Goal: Information Seeking & Learning: Learn about a topic

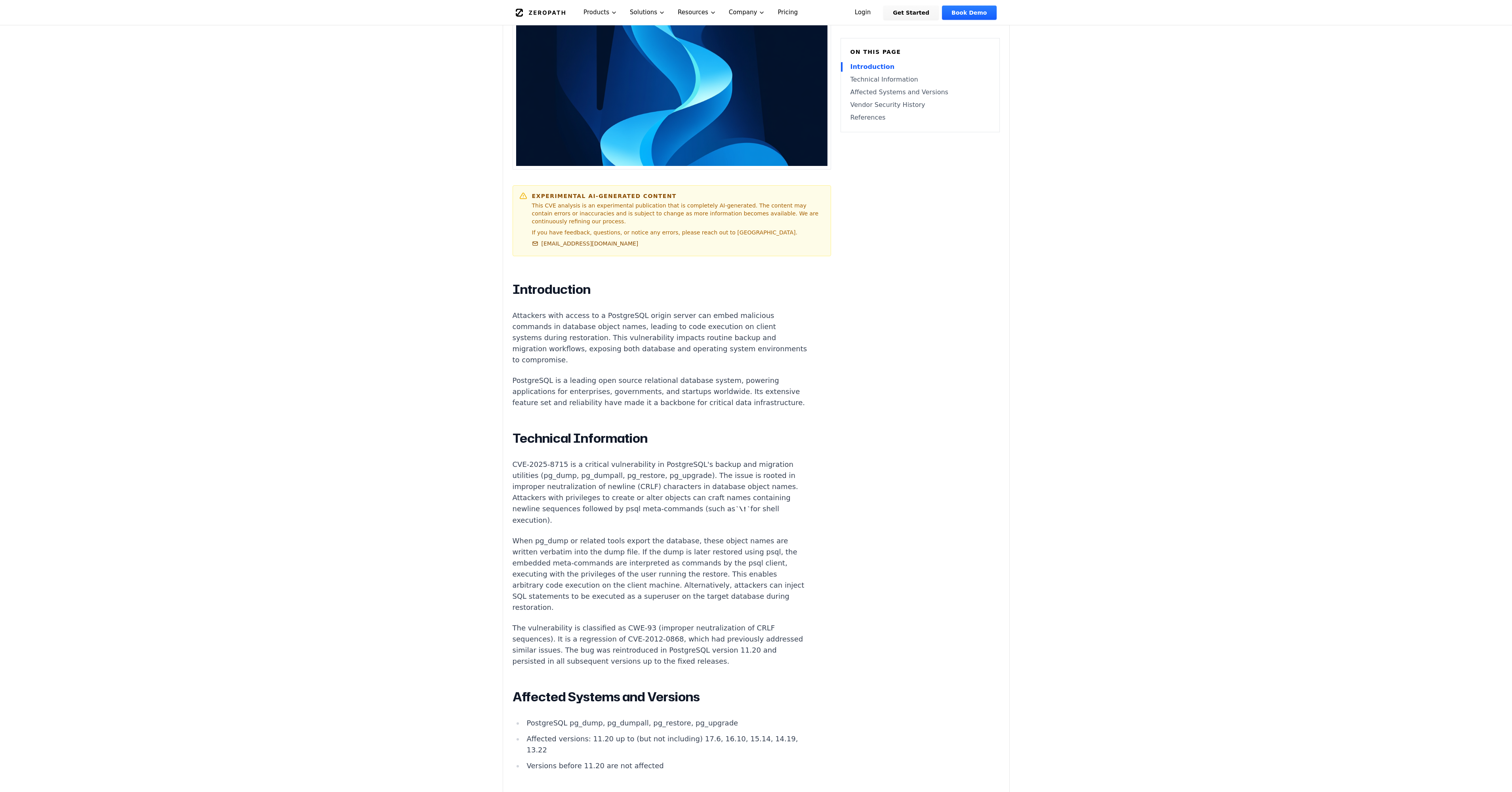
scroll to position [317, 0]
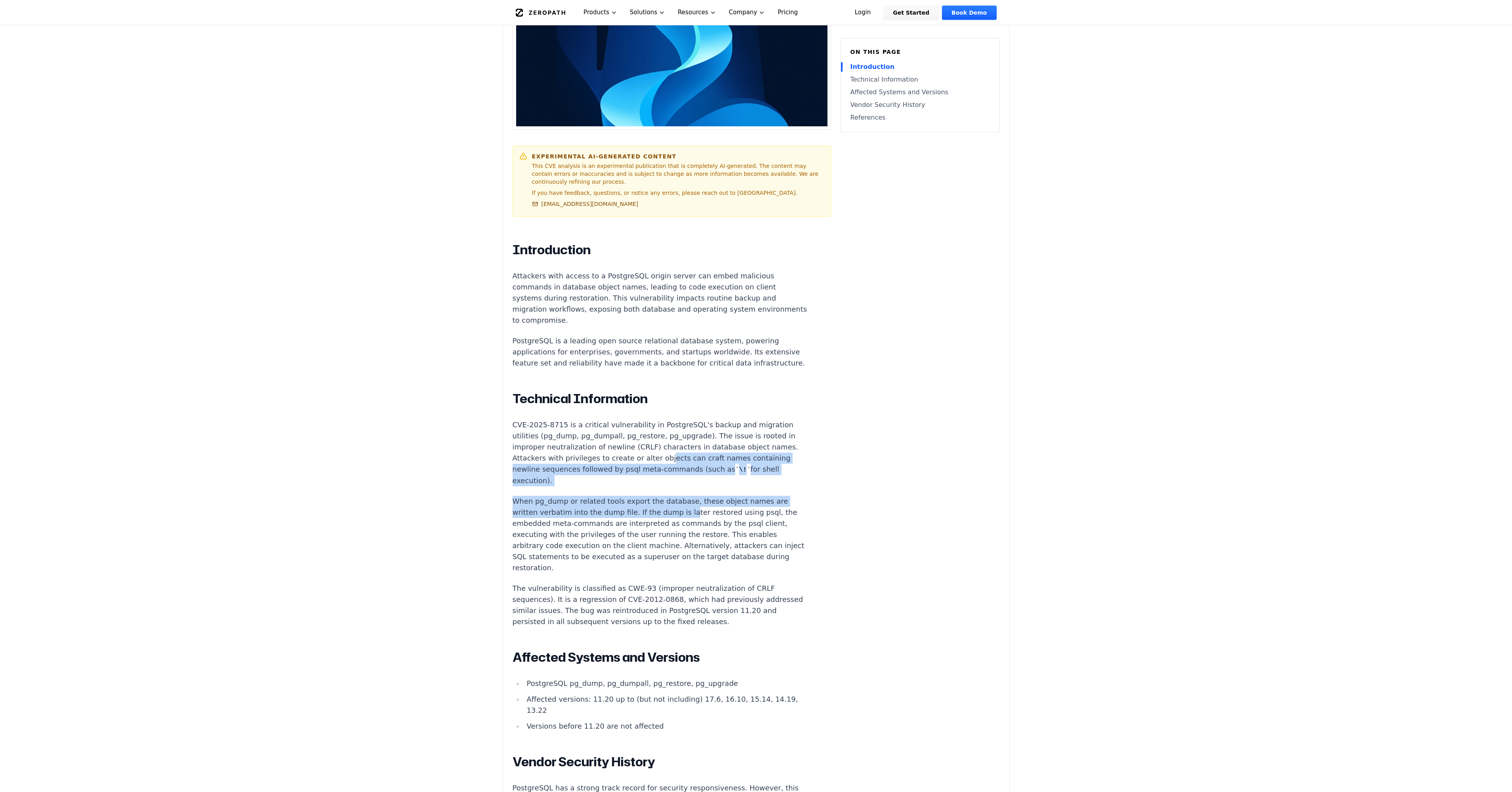
drag, startPoint x: 655, startPoint y: 449, endPoint x: 678, endPoint y: 504, distance: 59.6
click at [678, 504] on div "Introduction Attackers with access to a PostgreSQL origin server can embed mali…" at bounding box center [660, 608] width 295 height 732
click at [678, 504] on p "When pg_dump or related tools export the database, these object names are writt…" at bounding box center [660, 534] width 295 height 78
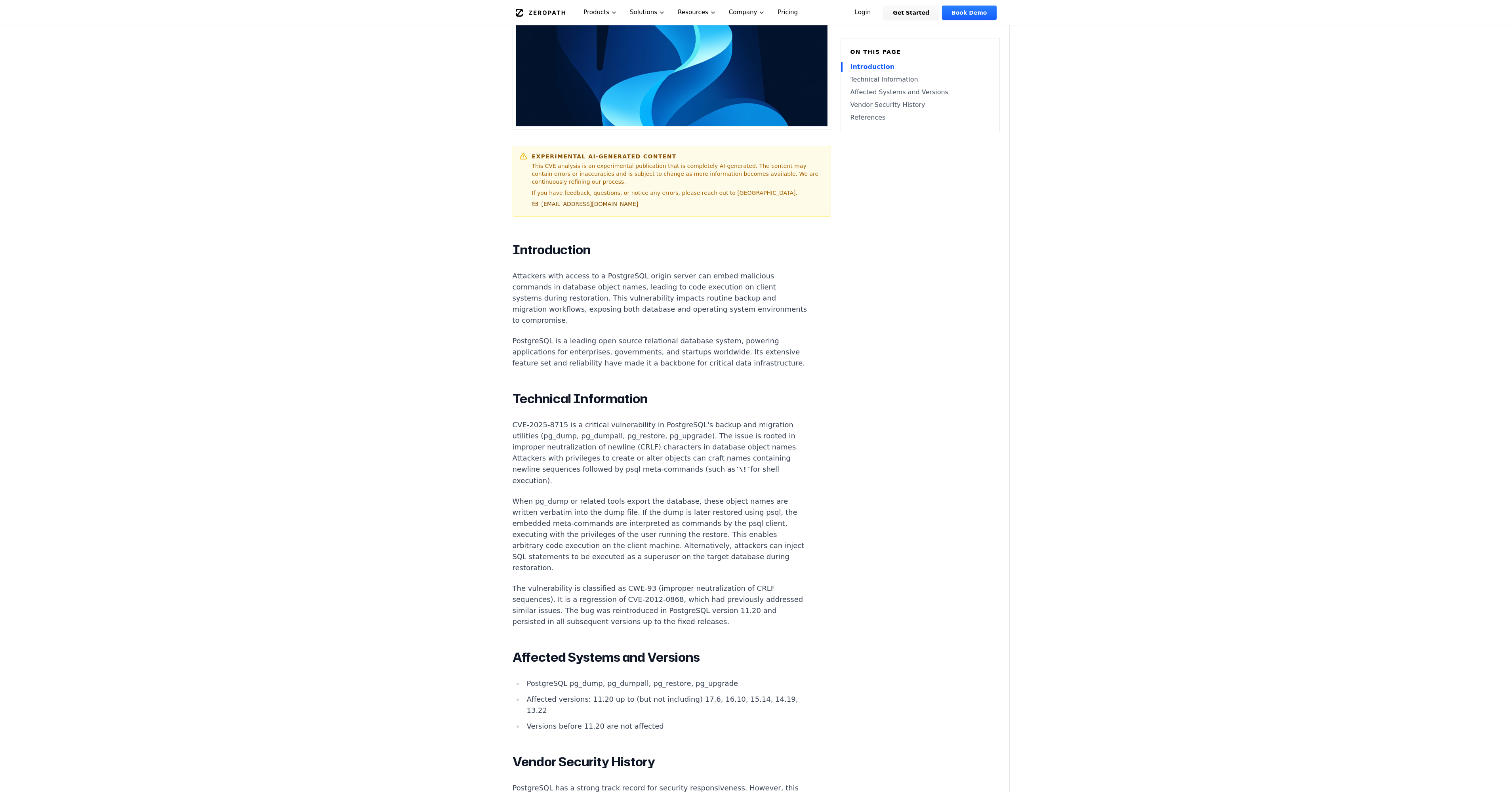
click at [819, 538] on article "Introduction Attackers with access to a PostgreSQL origin server can embed mali…" at bounding box center [672, 610] width 318 height 737
drag, startPoint x: 596, startPoint y: 438, endPoint x: 599, endPoint y: 503, distance: 65.1
click at [599, 501] on div "Introduction Attackers with access to a PostgreSQL origin server can embed mali…" at bounding box center [660, 608] width 295 height 732
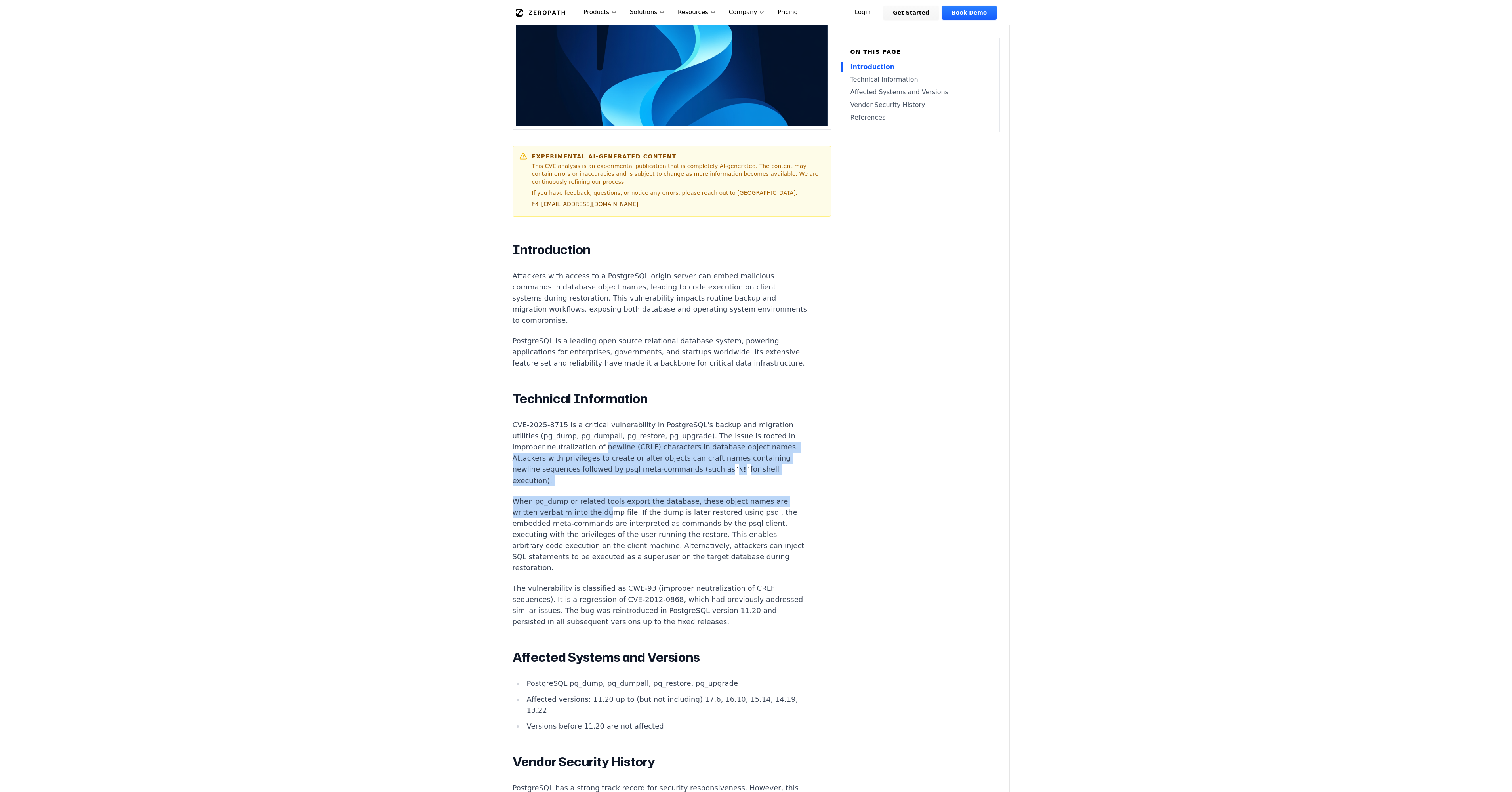
click at [599, 504] on p "When pg_dump or related tools export the database, these object names are writt…" at bounding box center [660, 534] width 295 height 78
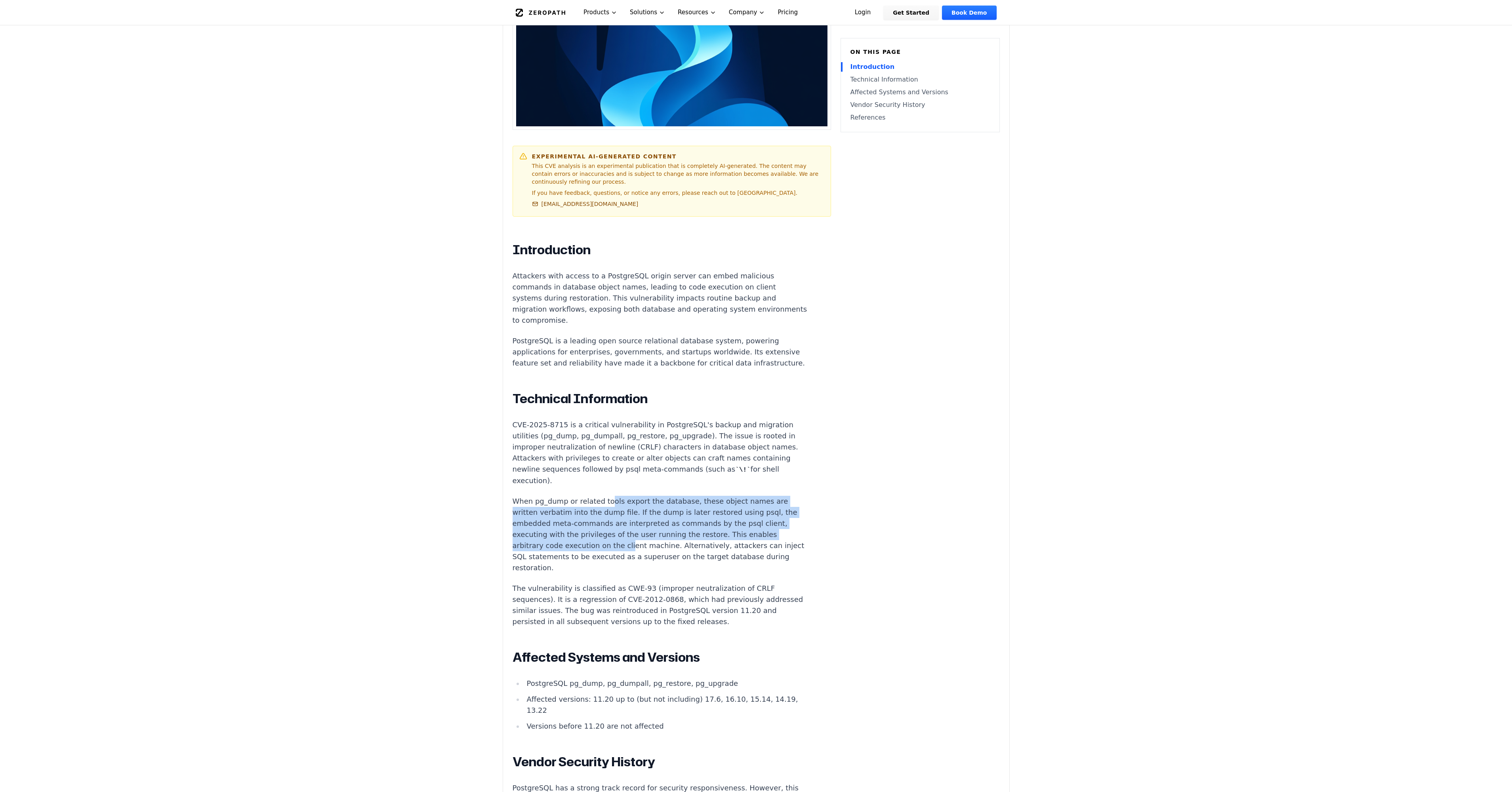
drag, startPoint x: 602, startPoint y: 479, endPoint x: 620, endPoint y: 540, distance: 63.6
click at [620, 540] on div "Introduction Attackers with access to a PostgreSQL origin server can embed mali…" at bounding box center [660, 608] width 295 height 732
click at [620, 540] on p "When pg_dump or related tools export the database, these object names are writt…" at bounding box center [660, 534] width 295 height 78
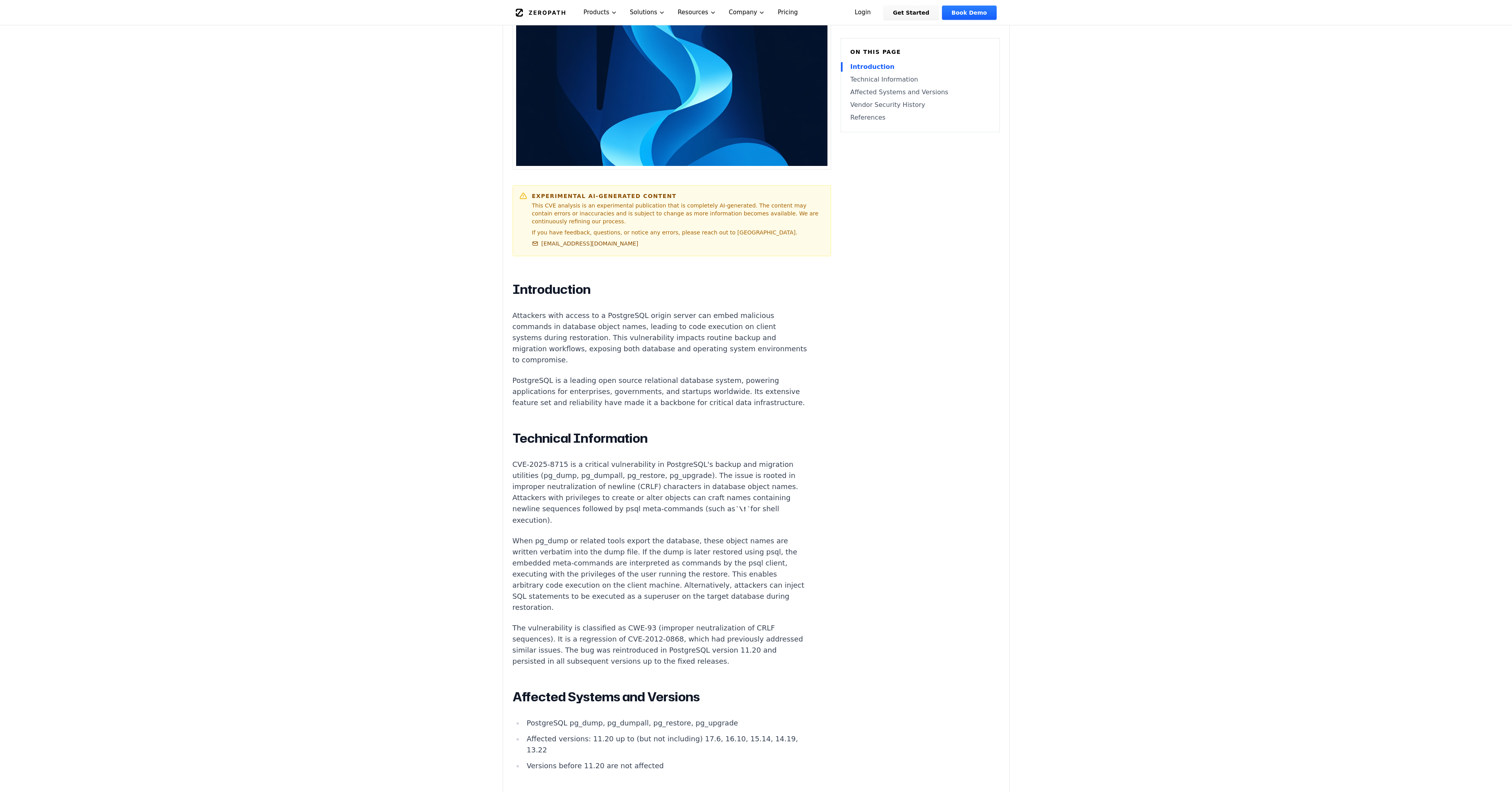
scroll to position [435, 0]
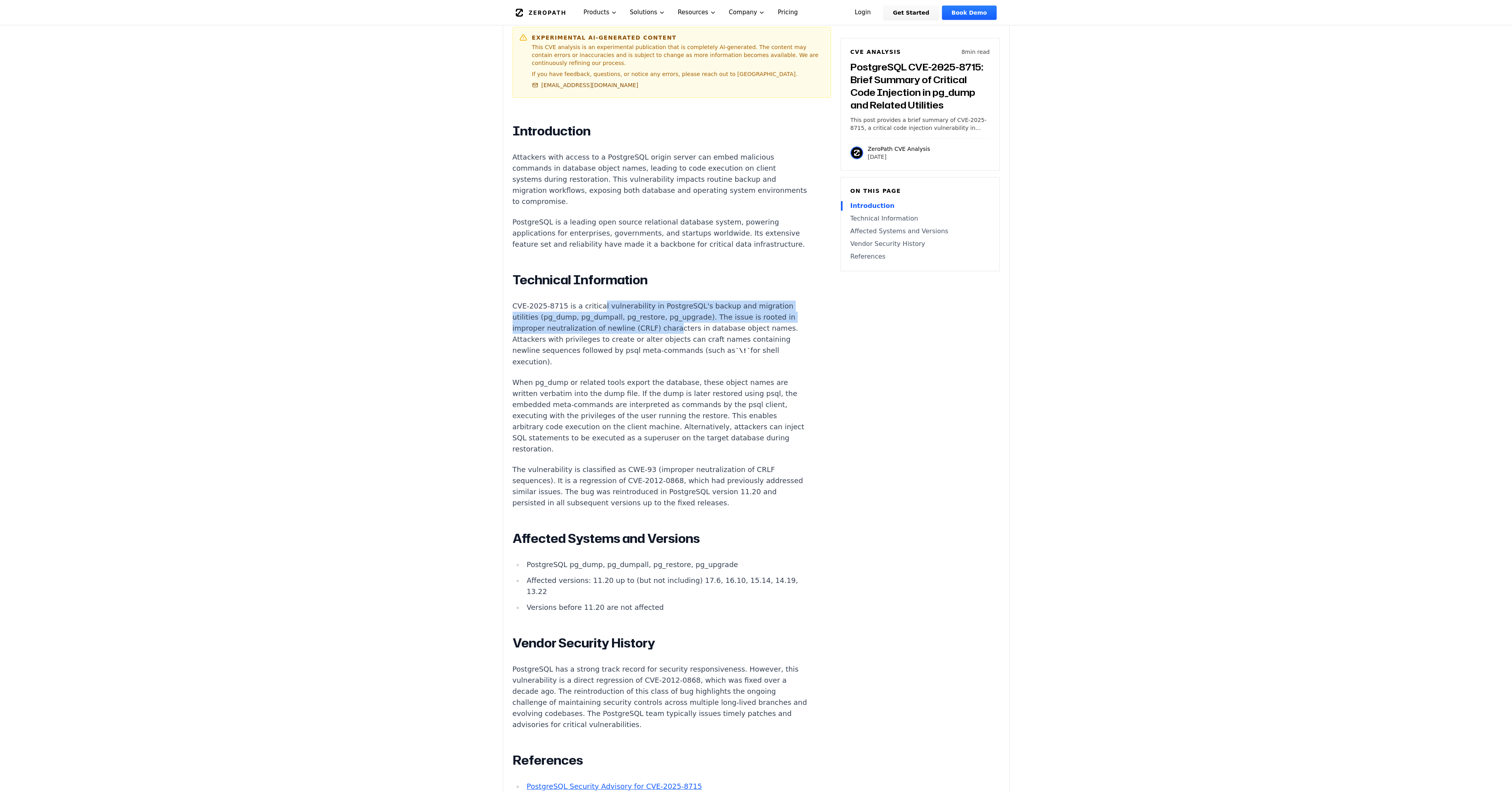
drag, startPoint x: 592, startPoint y: 299, endPoint x: 663, endPoint y: 316, distance: 73.0
click at [663, 316] on p "CVE-2025-8715 is a critical vulnerability in PostgreSQL's backup and migration …" at bounding box center [660, 334] width 295 height 67
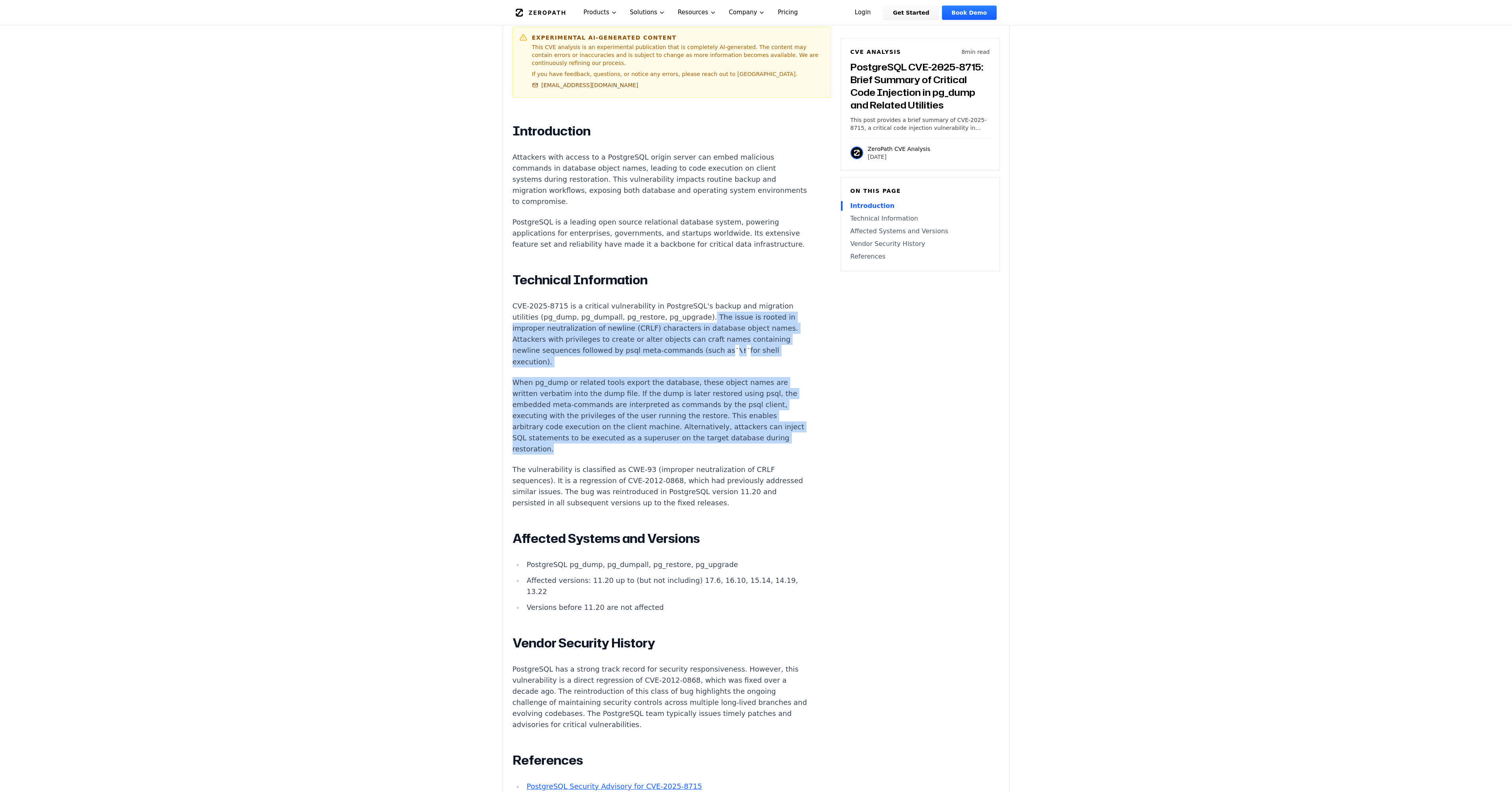
drag, startPoint x: 691, startPoint y: 311, endPoint x: 606, endPoint y: 435, distance: 150.3
click at [606, 435] on div "Introduction Attackers with access to a PostgreSQL origin server can embed mali…" at bounding box center [660, 489] width 295 height 732
click at [606, 435] on p "When pg_dump or related tools export the database, these object names are writt…" at bounding box center [660, 416] width 295 height 78
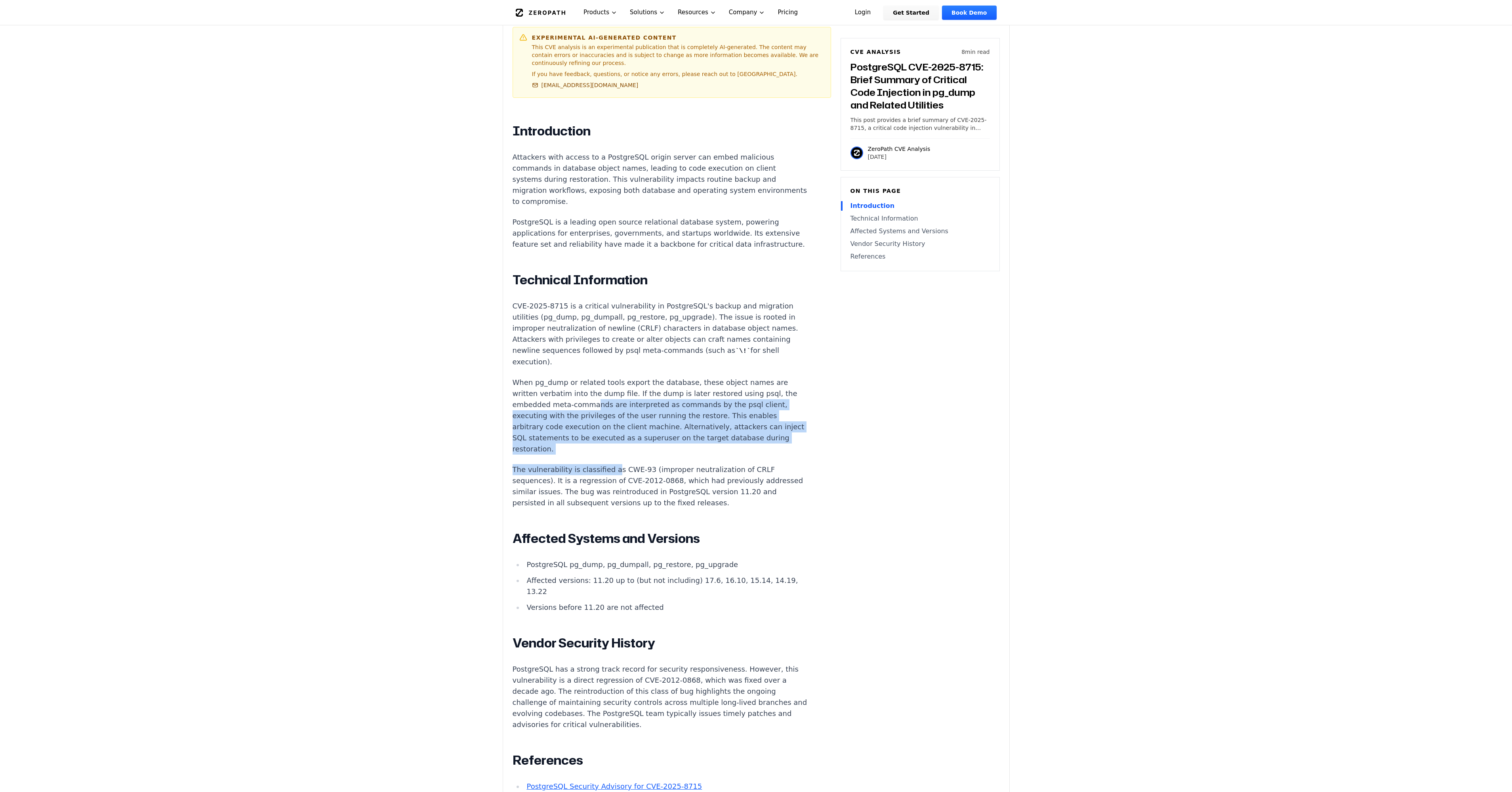
drag, startPoint x: 607, startPoint y: 446, endPoint x: 592, endPoint y: 394, distance: 54.1
click at [592, 394] on div "Introduction Attackers with access to a PostgreSQL origin server can embed mali…" at bounding box center [660, 489] width 295 height 732
click at [592, 394] on p "When pg_dump or related tools export the database, these object names are writt…" at bounding box center [660, 416] width 295 height 78
drag, startPoint x: 589, startPoint y: 372, endPoint x: 597, endPoint y: 453, distance: 81.4
click at [597, 453] on div "Introduction Attackers with access to a PostgreSQL origin server can embed mali…" at bounding box center [660, 489] width 295 height 732
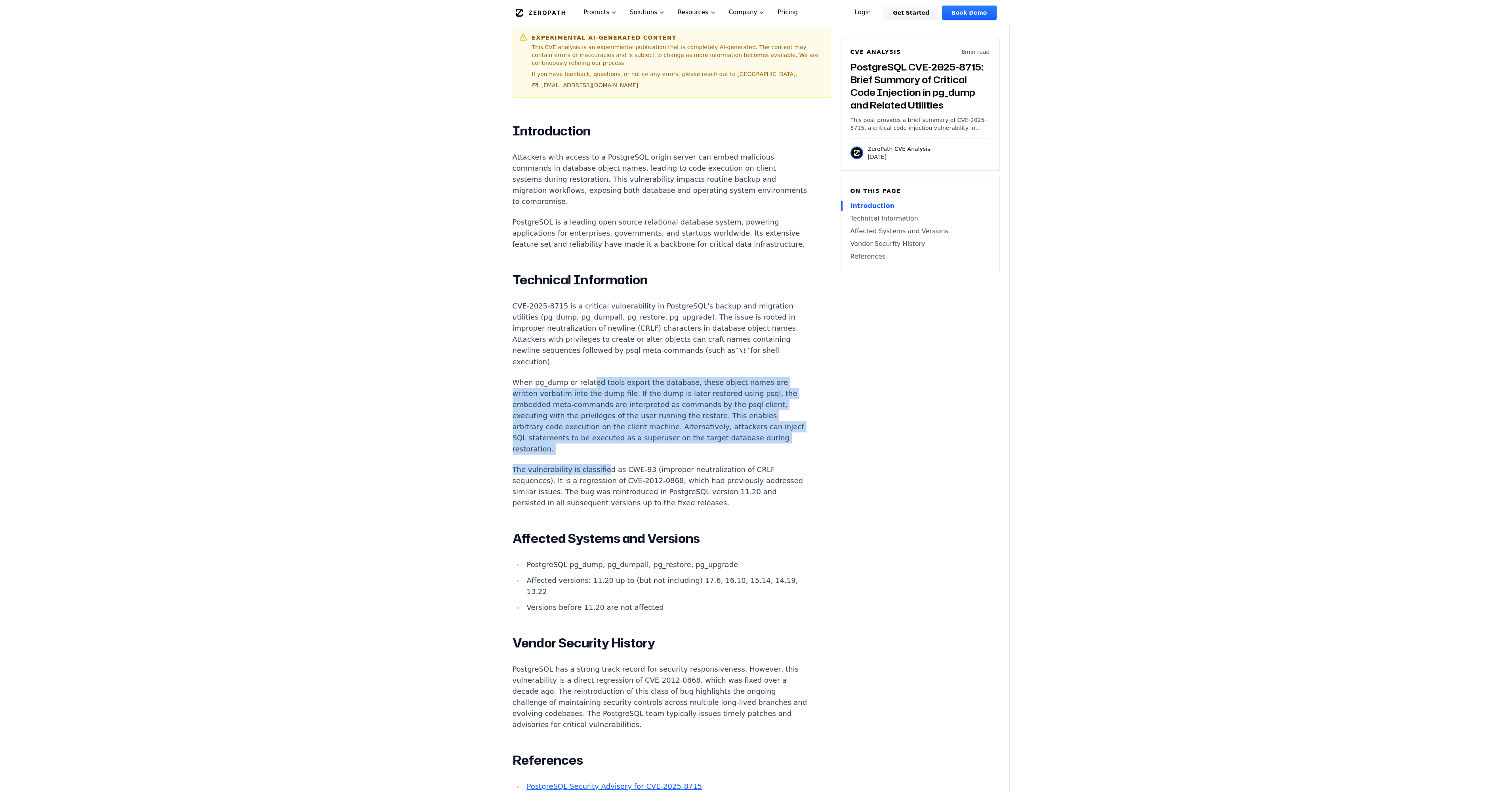
click at [597, 453] on div "Introduction Attackers with access to a PostgreSQL origin server can embed mali…" at bounding box center [660, 489] width 295 height 732
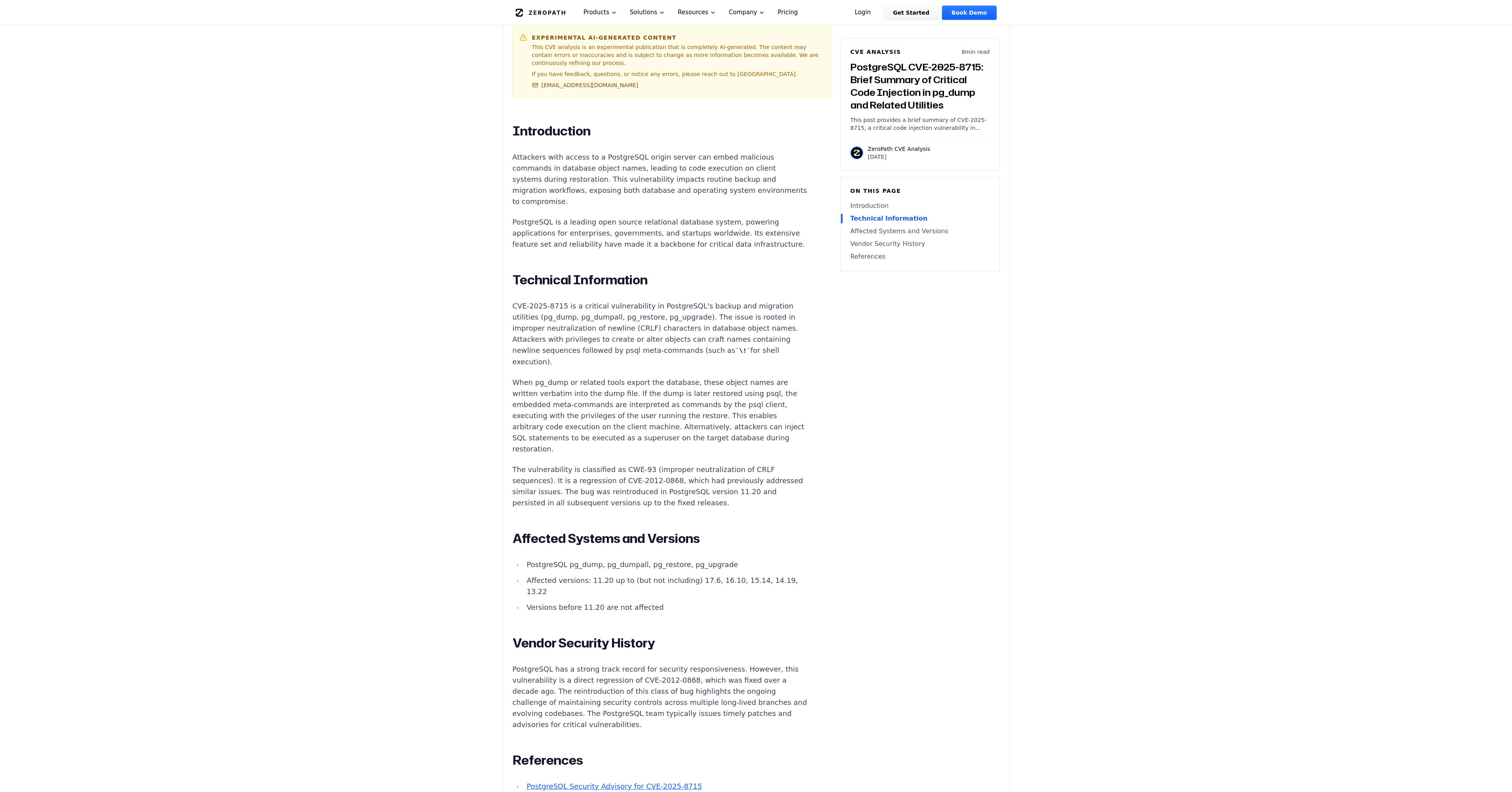
scroll to position [515, 0]
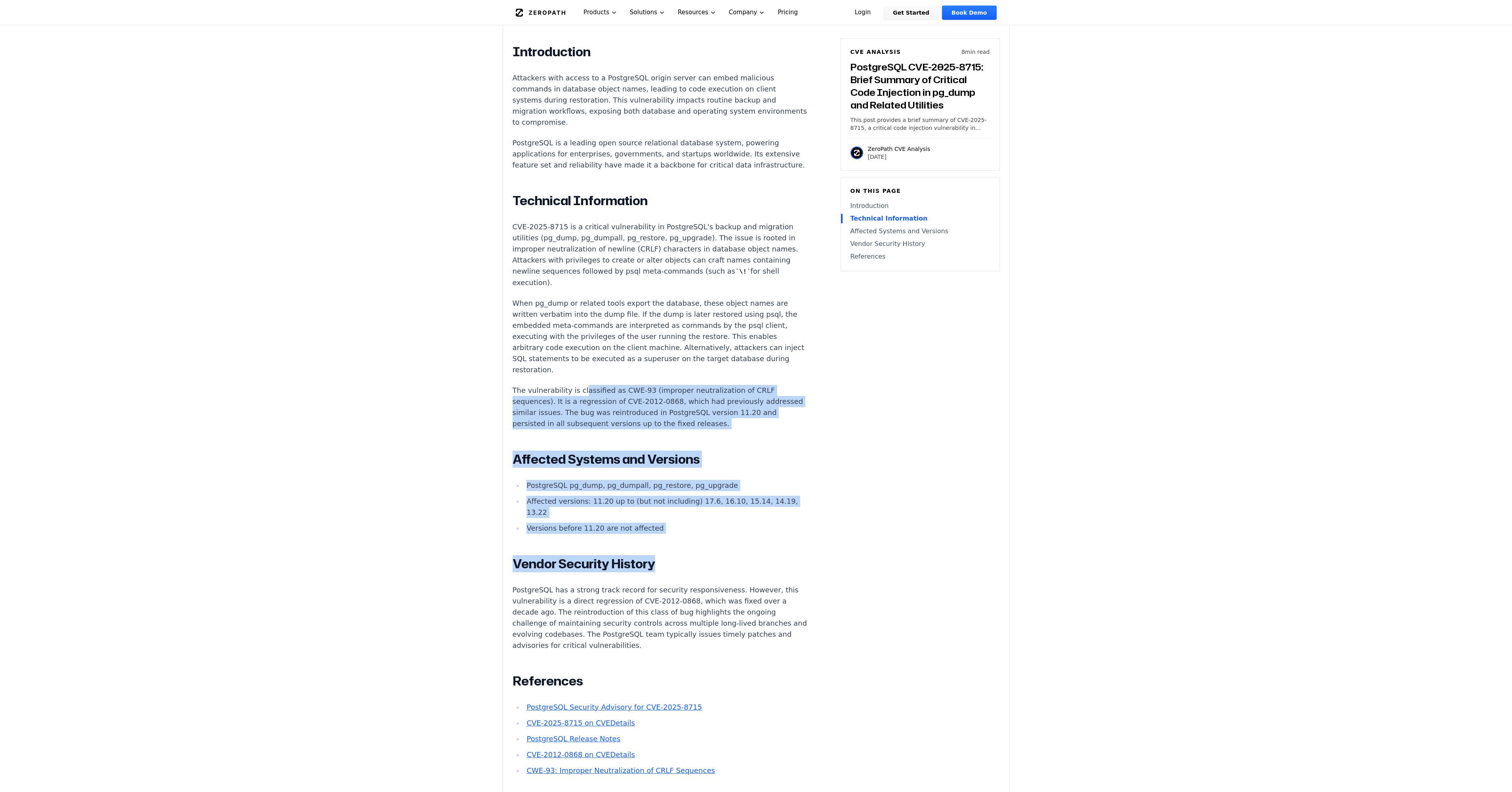
drag, startPoint x: 579, startPoint y: 367, endPoint x: 704, endPoint y: 536, distance: 210.2
click at [704, 536] on div "Introduction Attackers with access to a PostgreSQL origin server can embed mali…" at bounding box center [660, 410] width 295 height 732
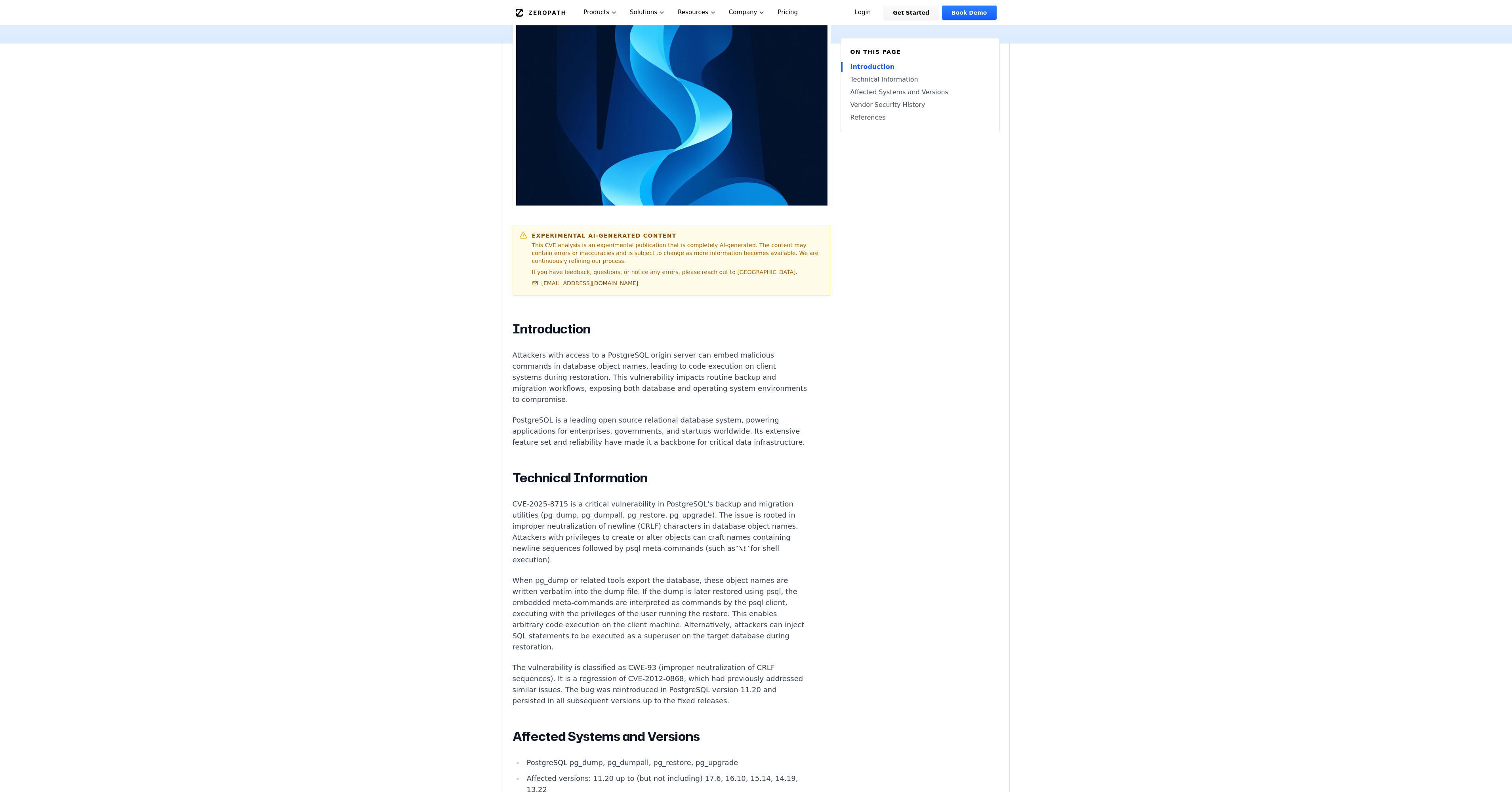
scroll to position [277, 0]
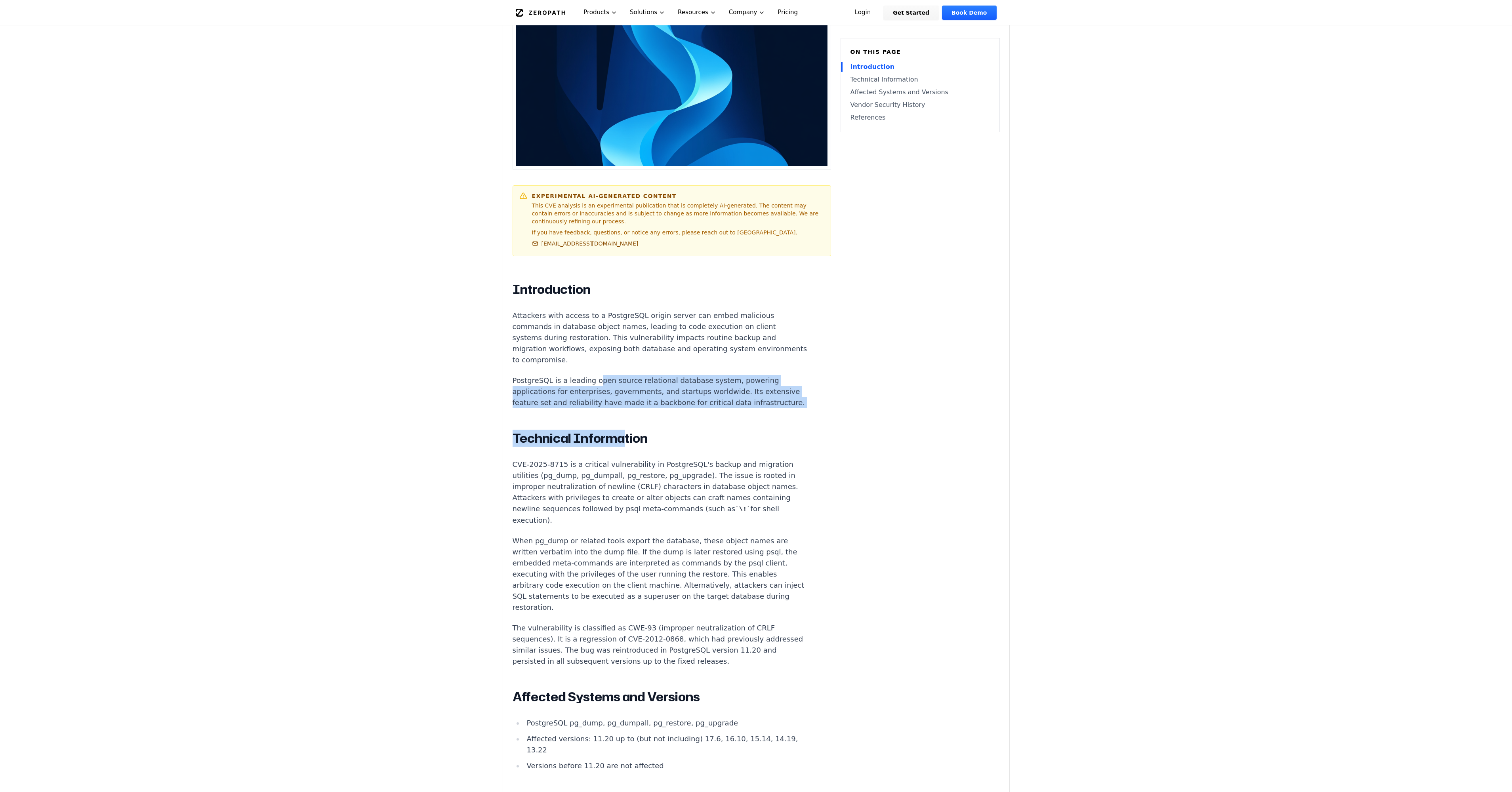
drag, startPoint x: 591, startPoint y: 357, endPoint x: 624, endPoint y: 410, distance: 62.4
click at [624, 410] on div "Introduction Attackers with access to a PostgreSQL origin server can embed mali…" at bounding box center [660, 648] width 295 height 732
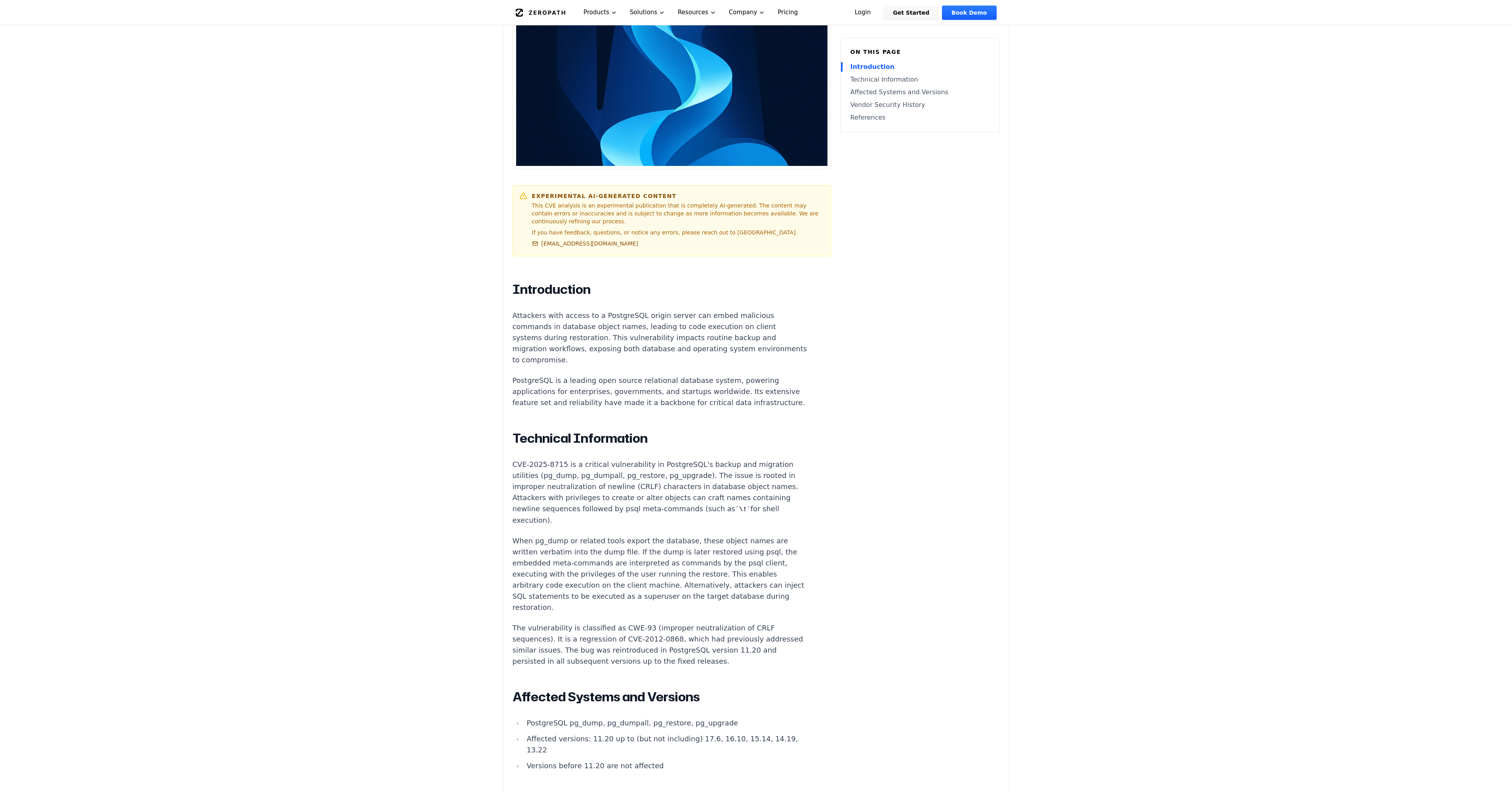
scroll to position [357, 0]
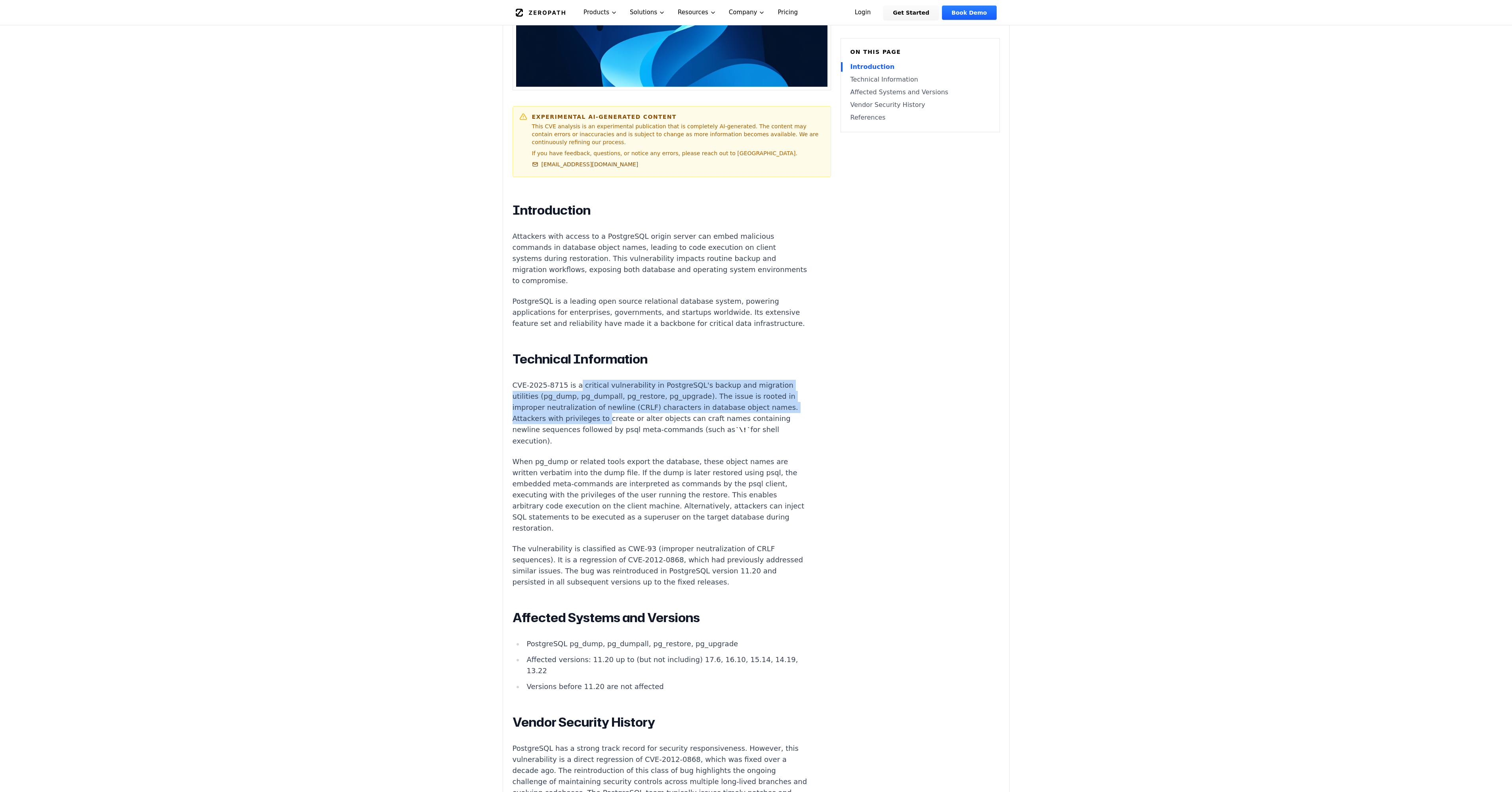
drag, startPoint x: 574, startPoint y: 378, endPoint x: 598, endPoint y: 412, distance: 41.6
click at [598, 412] on p "CVE-2025-8715 is a critical vulnerability in PostgreSQL's backup and migration …" at bounding box center [660, 413] width 295 height 67
click at [595, 408] on p "CVE-2025-8715 is a critical vulnerability in PostgreSQL's backup and migration …" at bounding box center [660, 413] width 295 height 67
drag, startPoint x: 591, startPoint y: 376, endPoint x: 613, endPoint y: 410, distance: 40.5
click at [613, 410] on p "CVE-2025-8715 is a critical vulnerability in PostgreSQL's backup and migration …" at bounding box center [660, 413] width 295 height 67
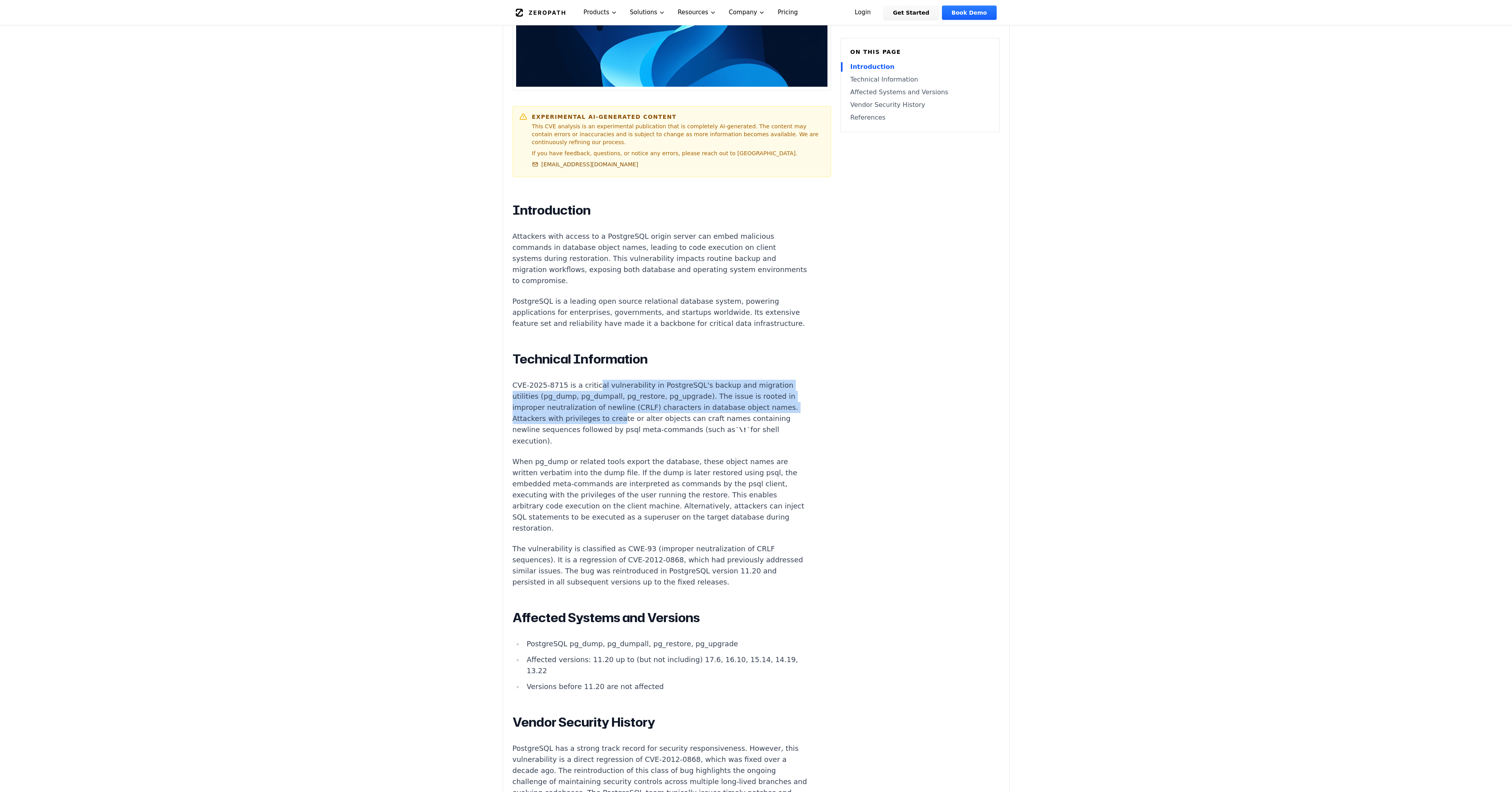
click at [613, 410] on p "CVE-2025-8715 is a critical vulnerability in PostgreSQL's backup and migration …" at bounding box center [660, 413] width 295 height 67
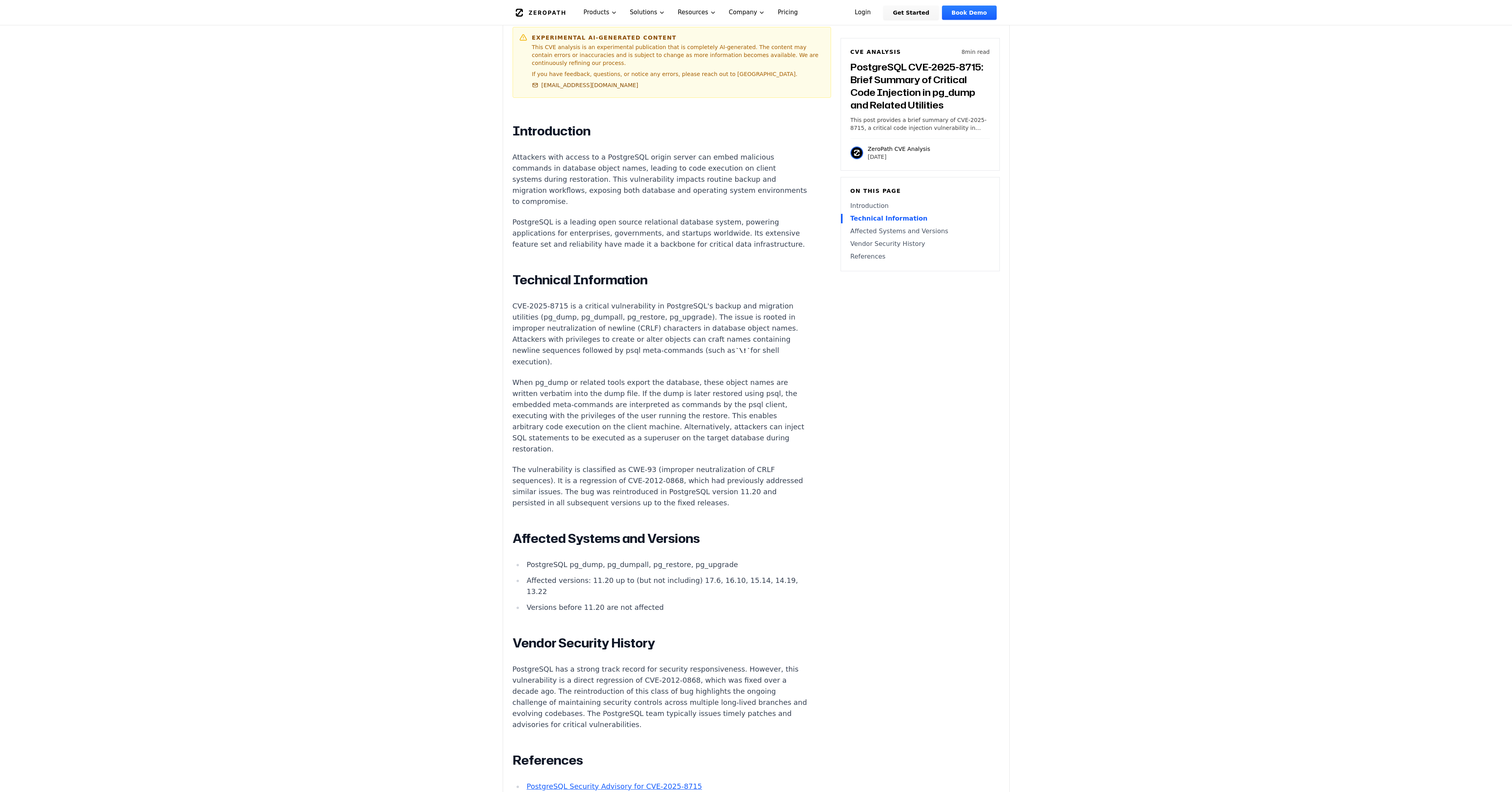
scroll to position [594, 0]
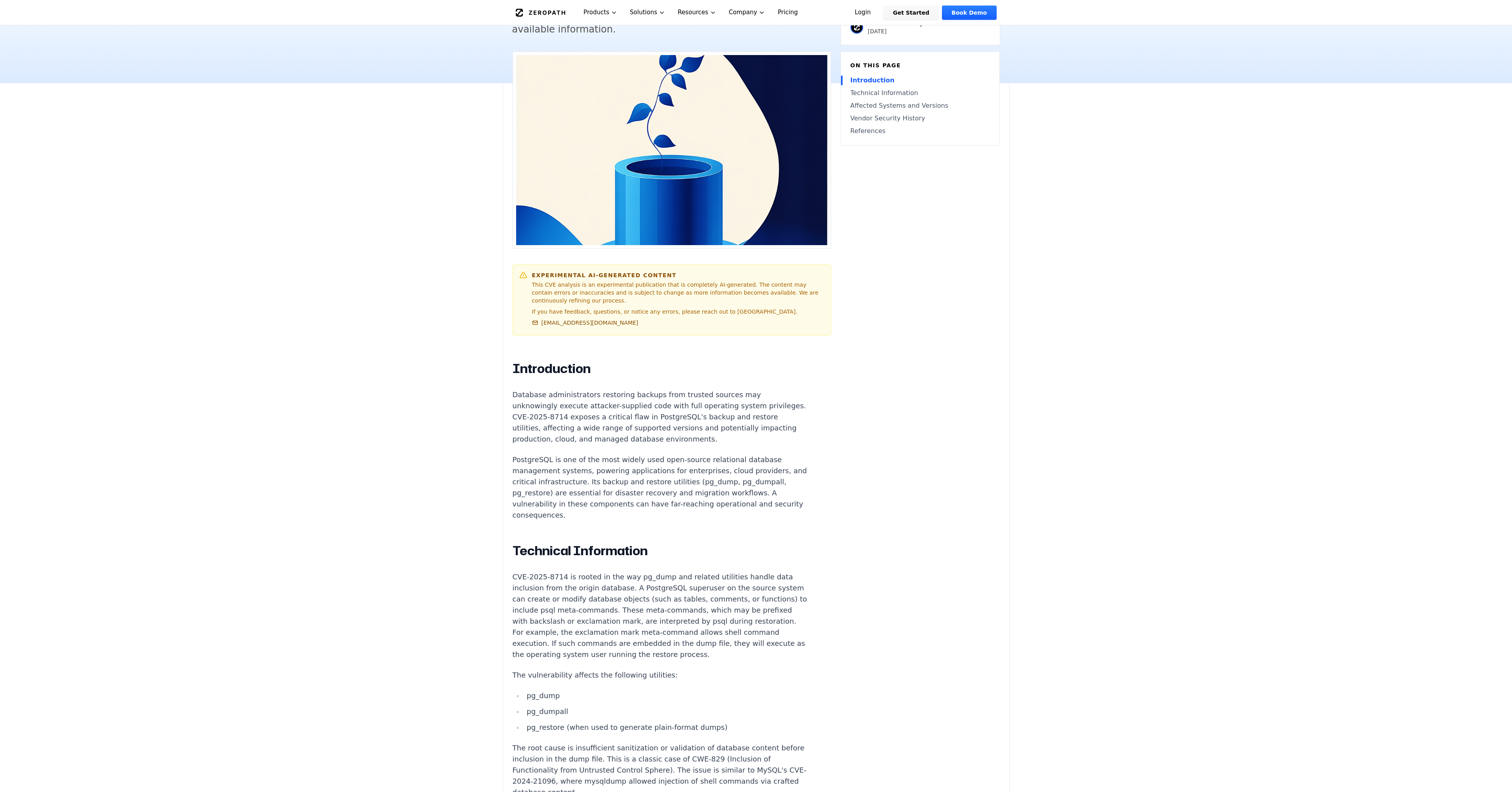
scroll to position [435, 0]
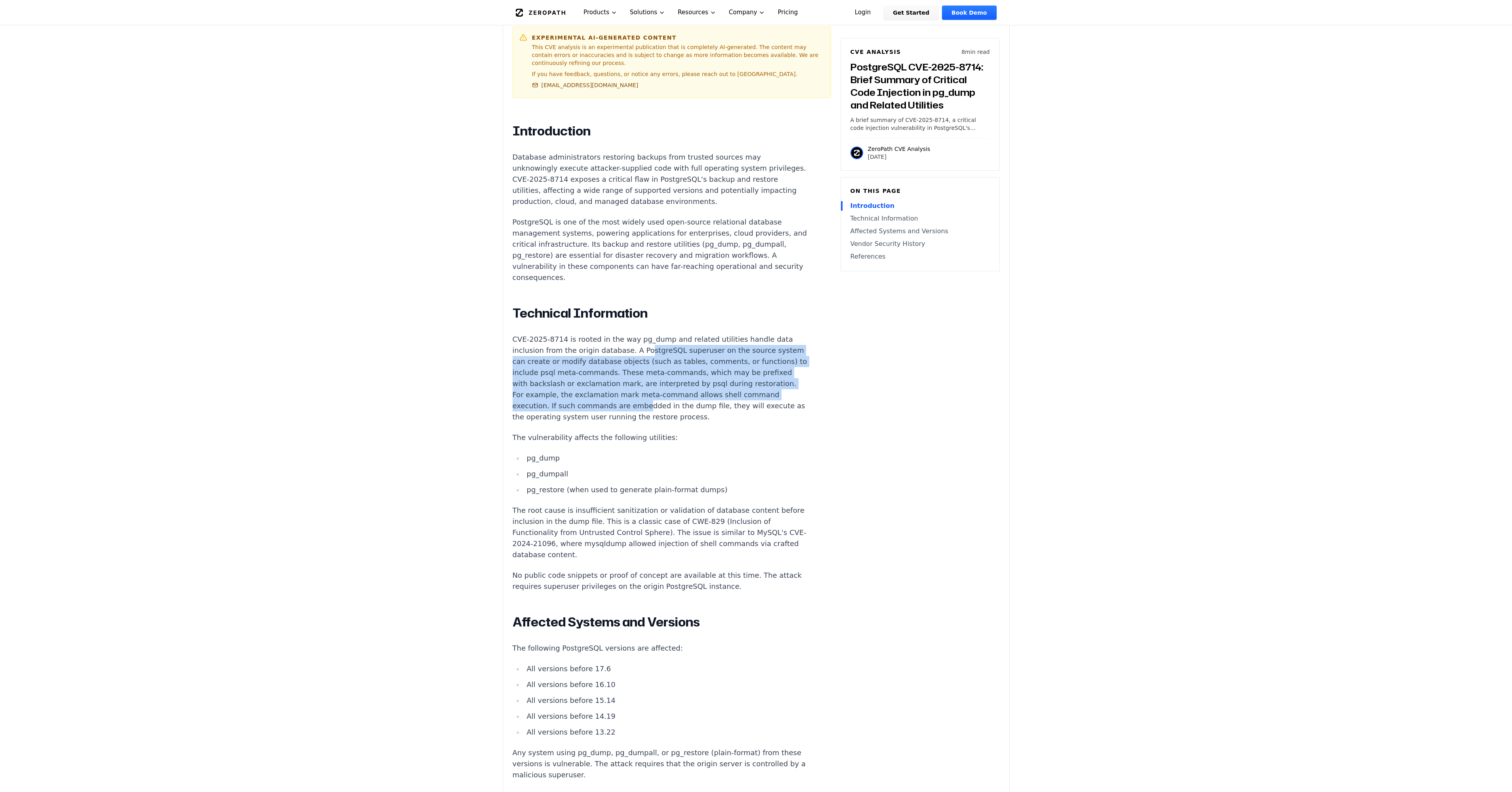
drag, startPoint x: 636, startPoint y: 330, endPoint x: 668, endPoint y: 395, distance: 72.4
click at [668, 394] on p "CVE-2025-8714 is rooted in the way pg_dump and related utilities handle data in…" at bounding box center [660, 378] width 295 height 89
click at [668, 395] on p "CVE-2025-8714 is rooted in the way pg_dump and related utilities handle data in…" at bounding box center [660, 378] width 295 height 89
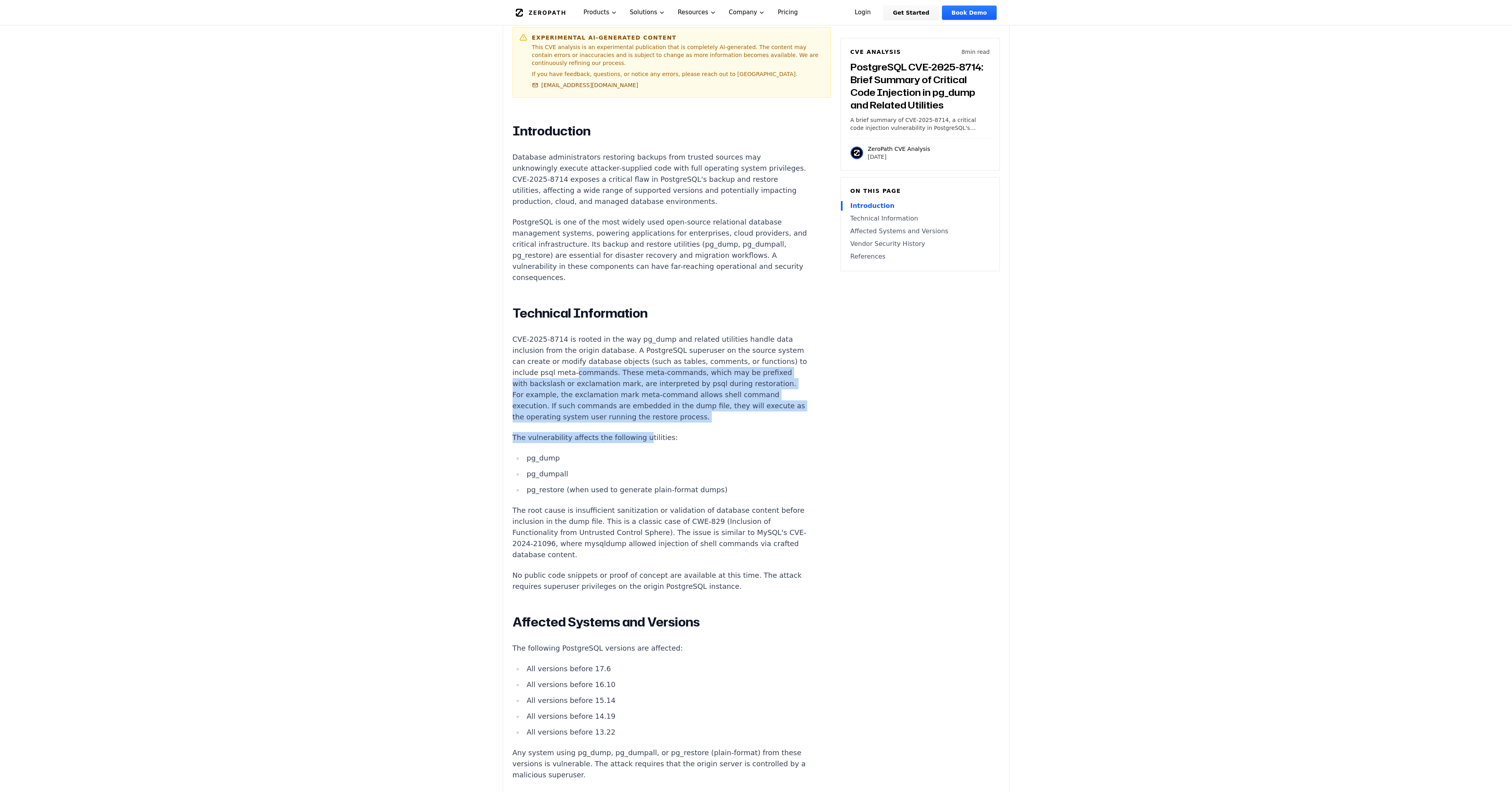
drag, startPoint x: 614, startPoint y: 355, endPoint x: 634, endPoint y: 414, distance: 62.3
click at [634, 412] on div "Introduction Database administrators restoring backups from trusted sources may…" at bounding box center [660, 602] width 295 height 957
click at [634, 432] on p "The vulnerability affects the following utilities:" at bounding box center [660, 437] width 295 height 11
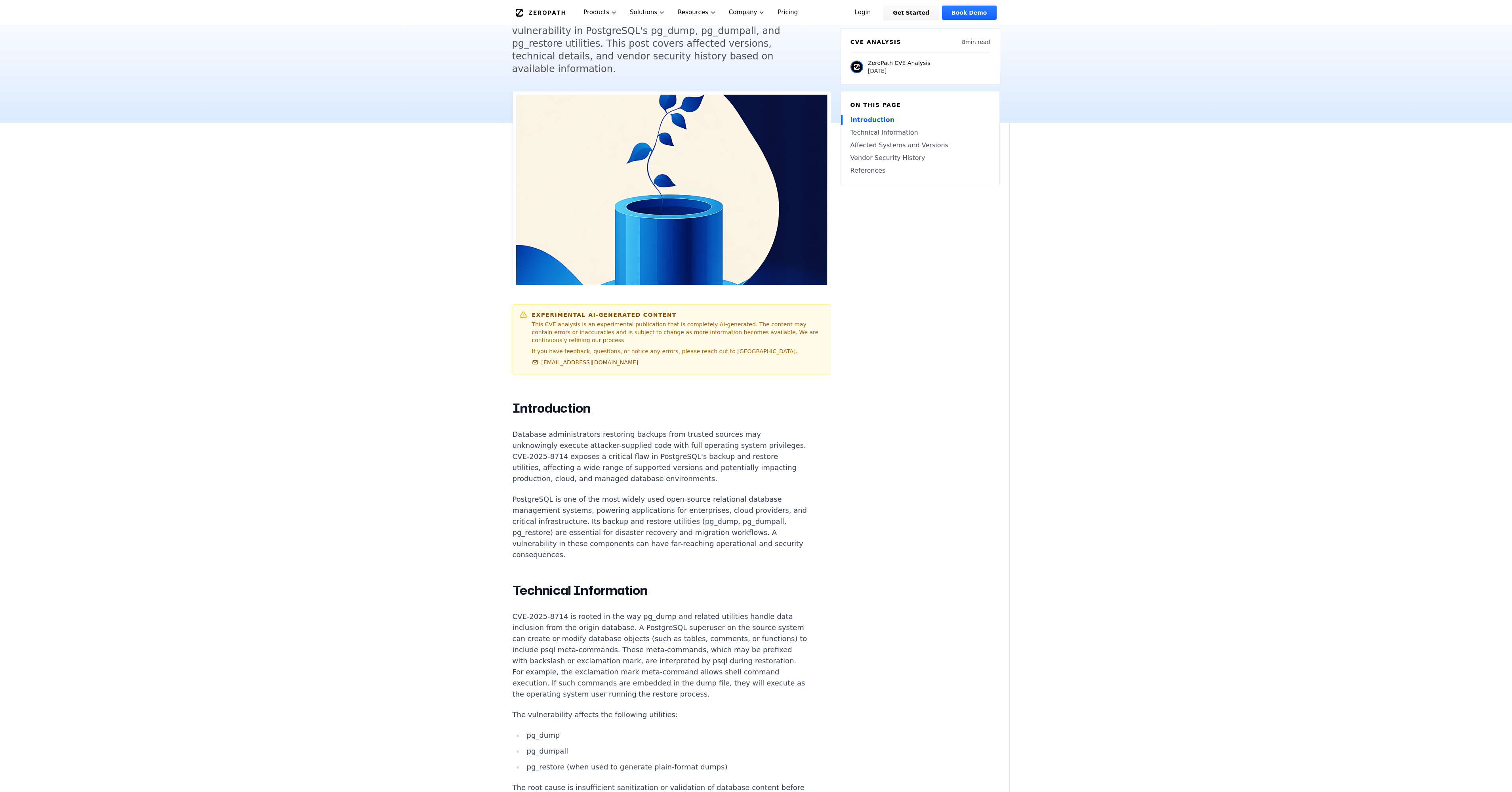
scroll to position [79, 0]
